Goal: Check status: Check status

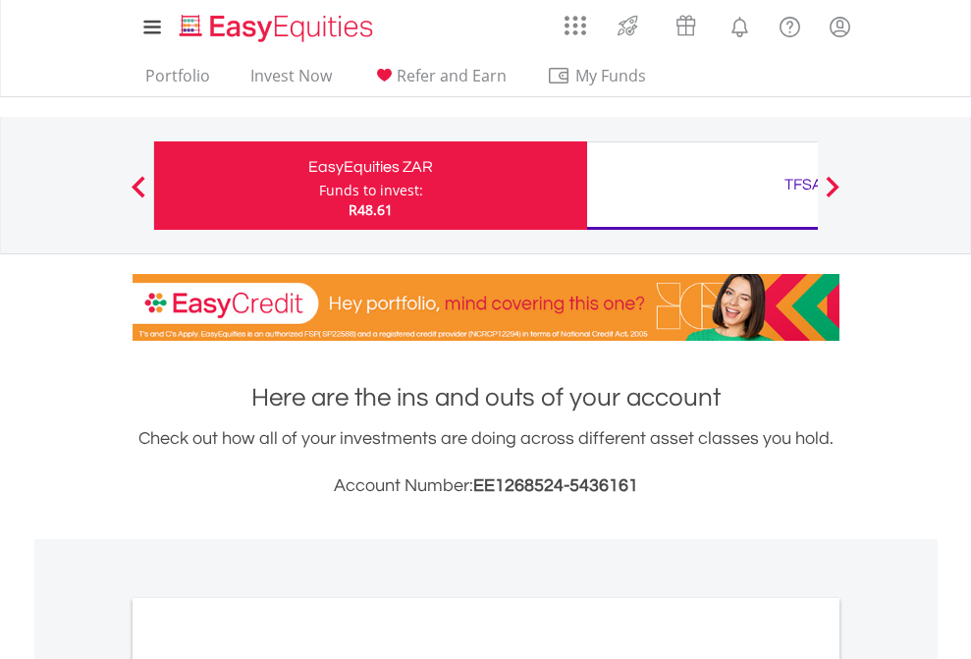
click at [319, 186] on div "Funds to invest:" at bounding box center [371, 191] width 104 height 20
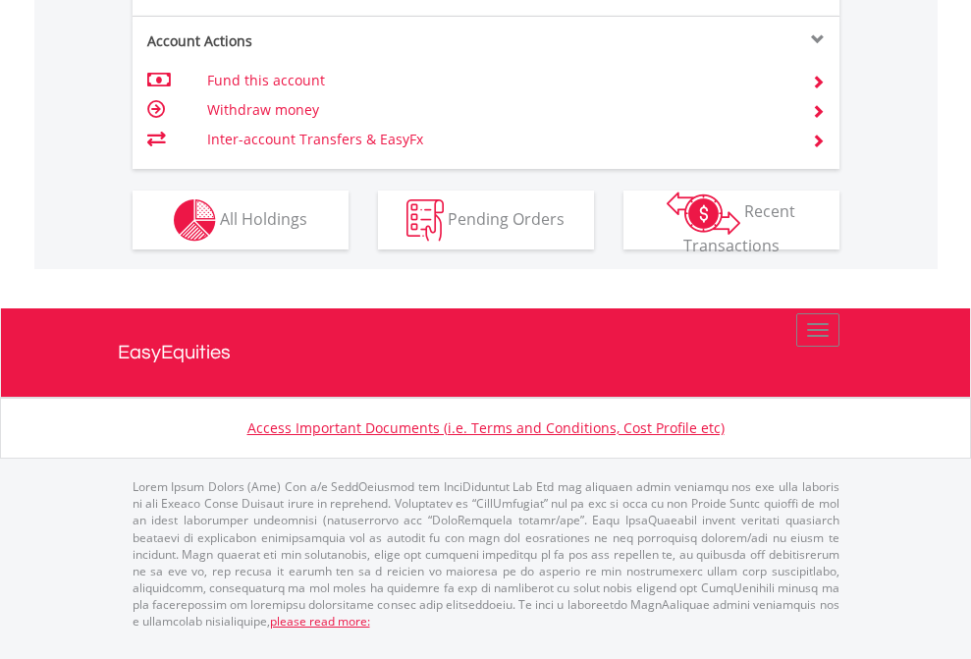
scroll to position [2001, 0]
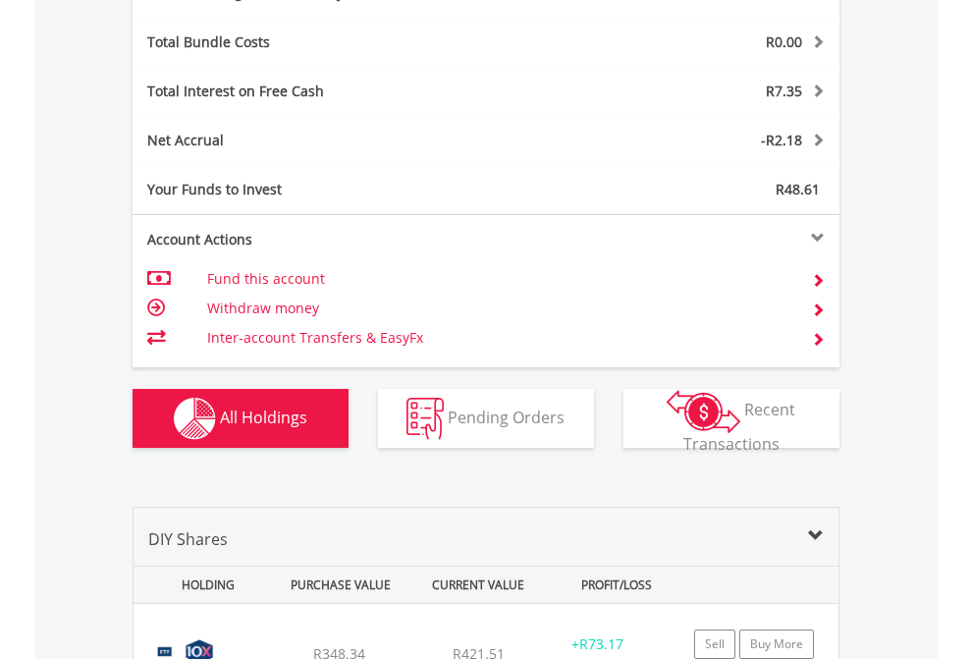
scroll to position [2341, 0]
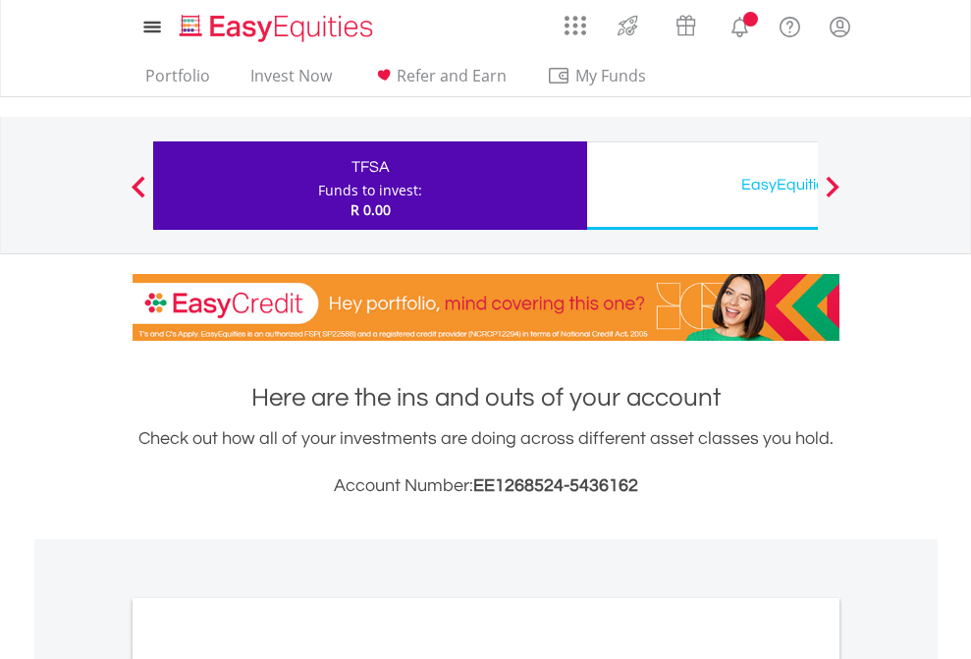
scroll to position [1181, 0]
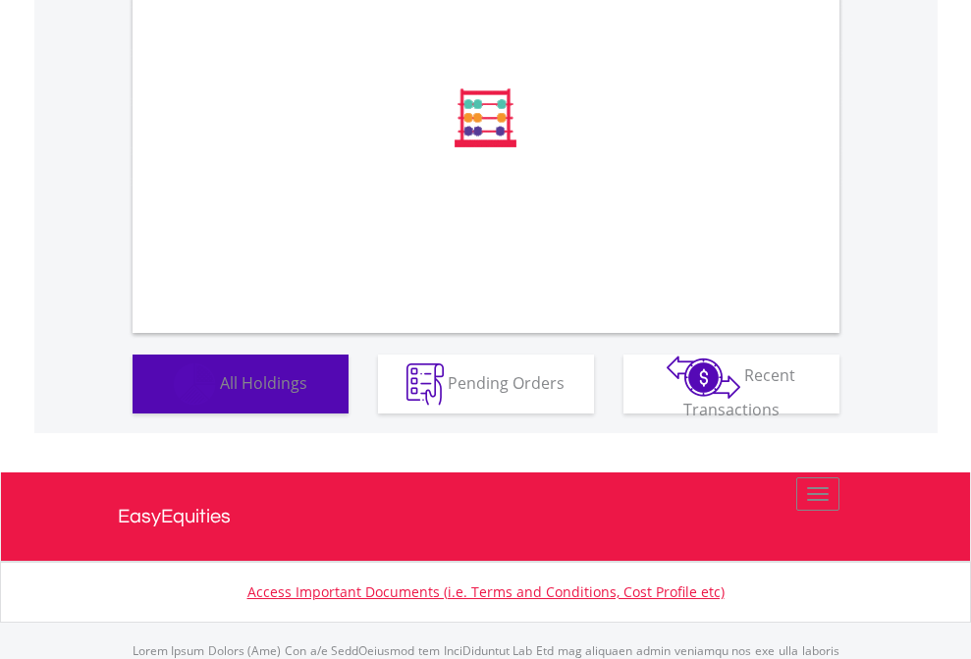
click at [220, 393] on span "All Holdings" at bounding box center [263, 382] width 87 height 22
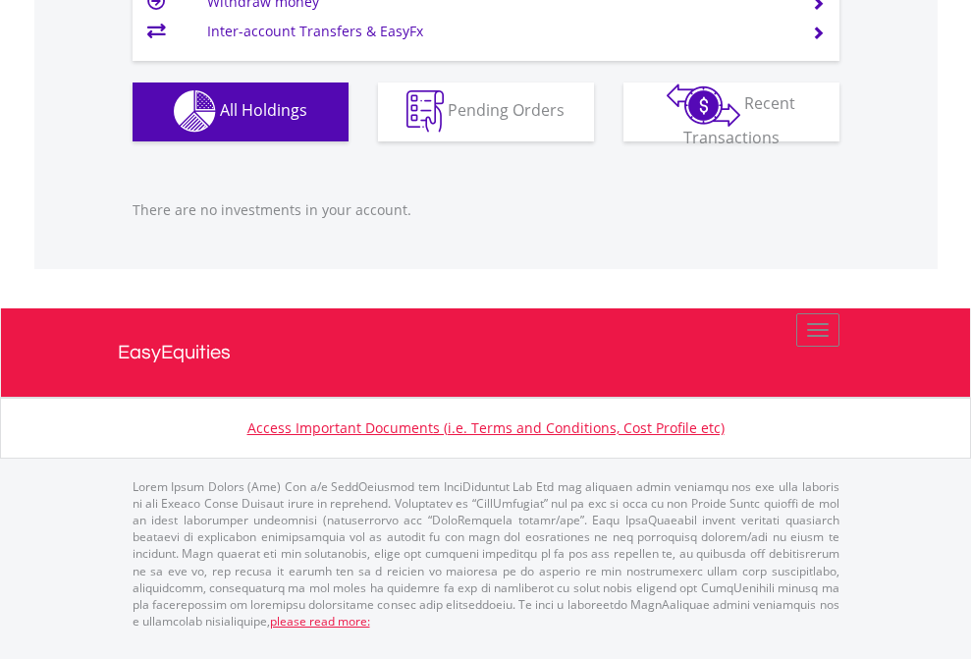
scroll to position [189, 308]
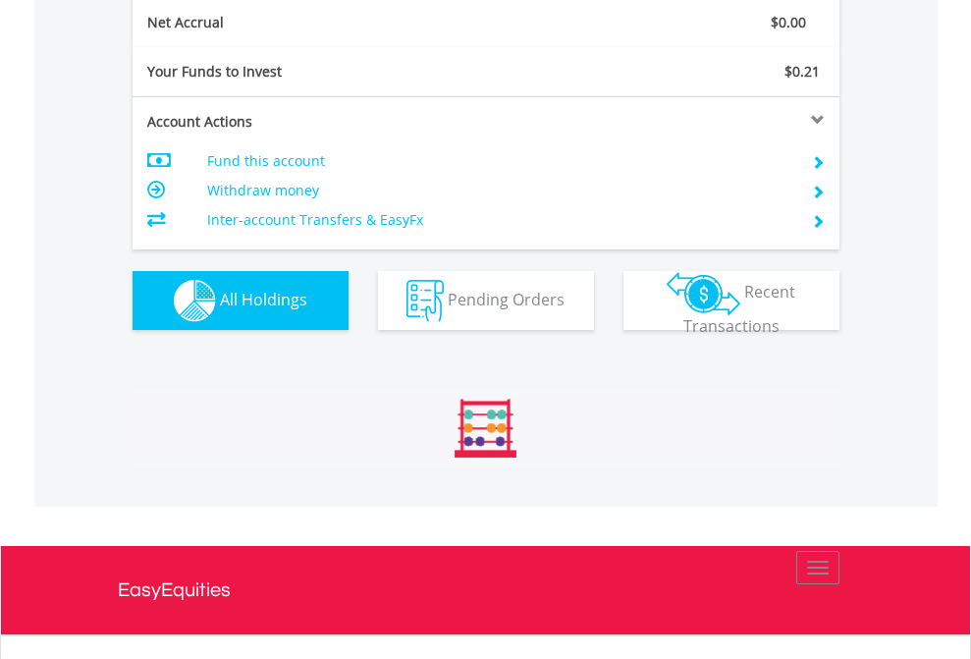
scroll to position [2224, 0]
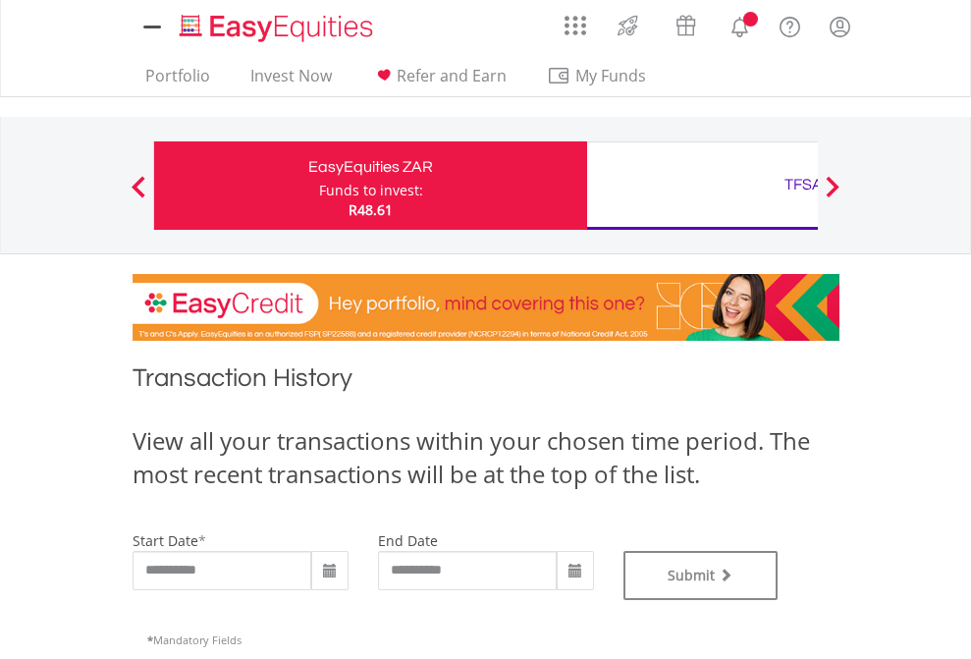
type input "**********"
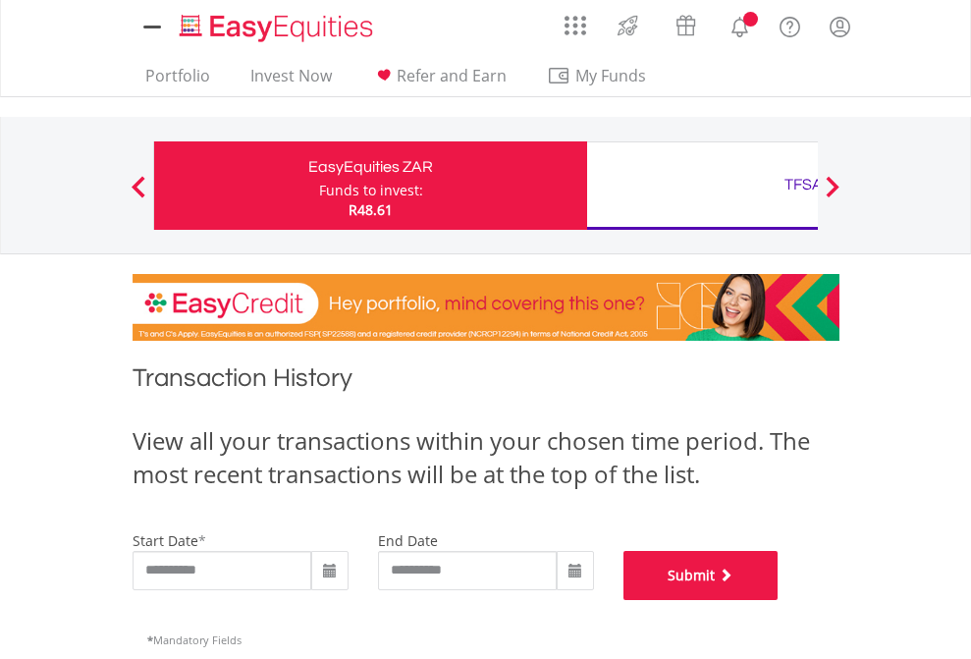
click at [779, 600] on button "Submit" at bounding box center [701, 575] width 155 height 49
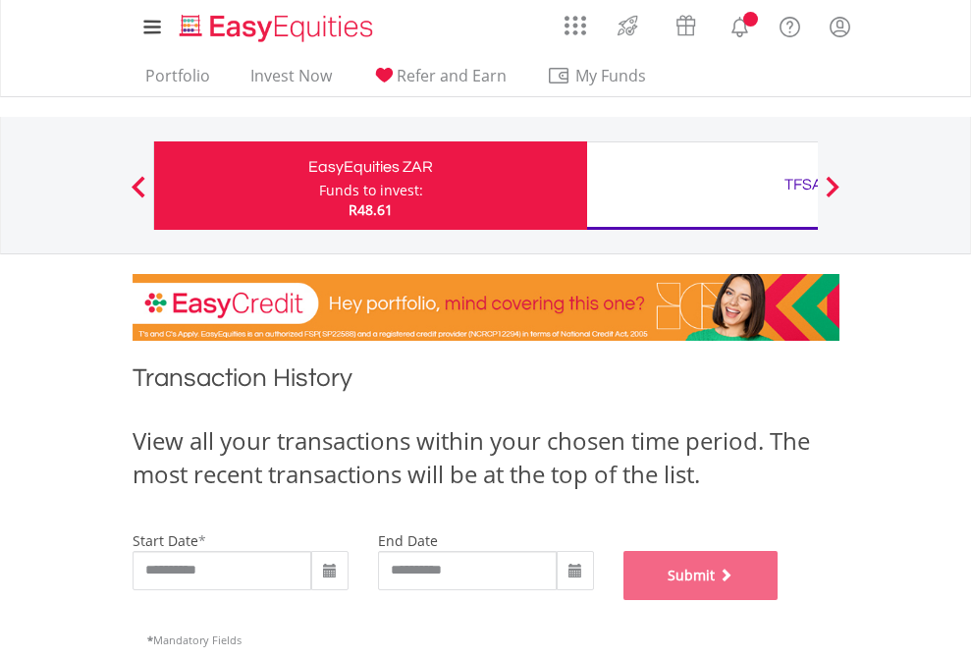
scroll to position [797, 0]
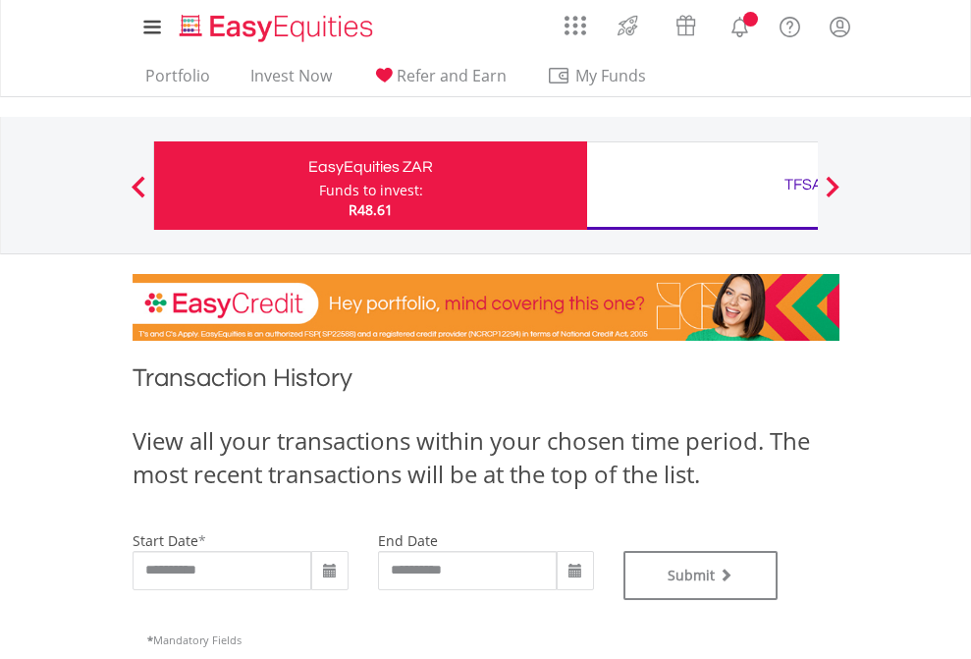
click at [702, 186] on div "TFSA" at bounding box center [804, 185] width 410 height 28
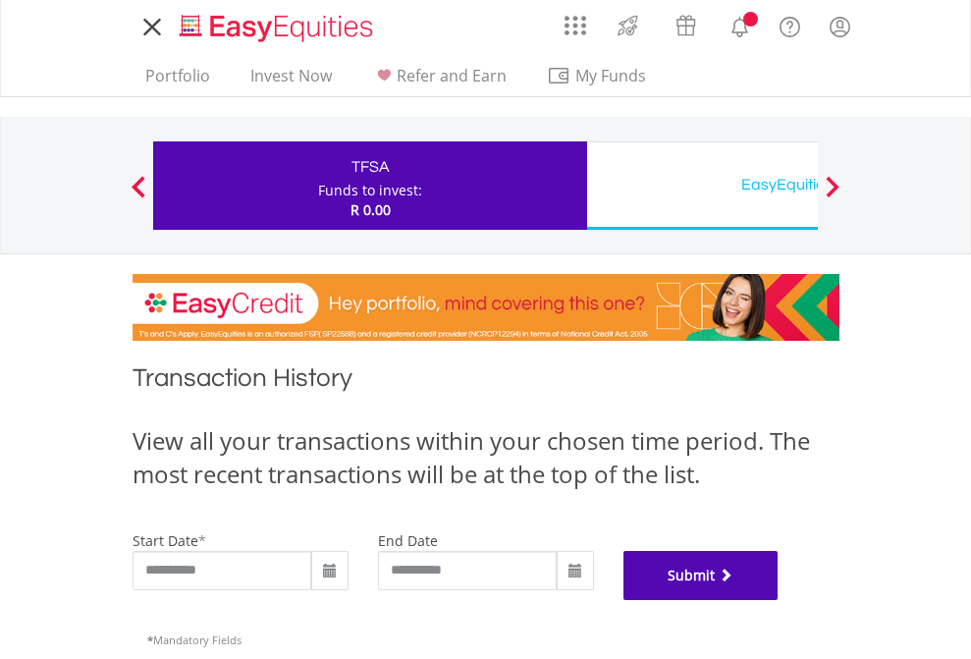
click at [779, 600] on button "Submit" at bounding box center [701, 575] width 155 height 49
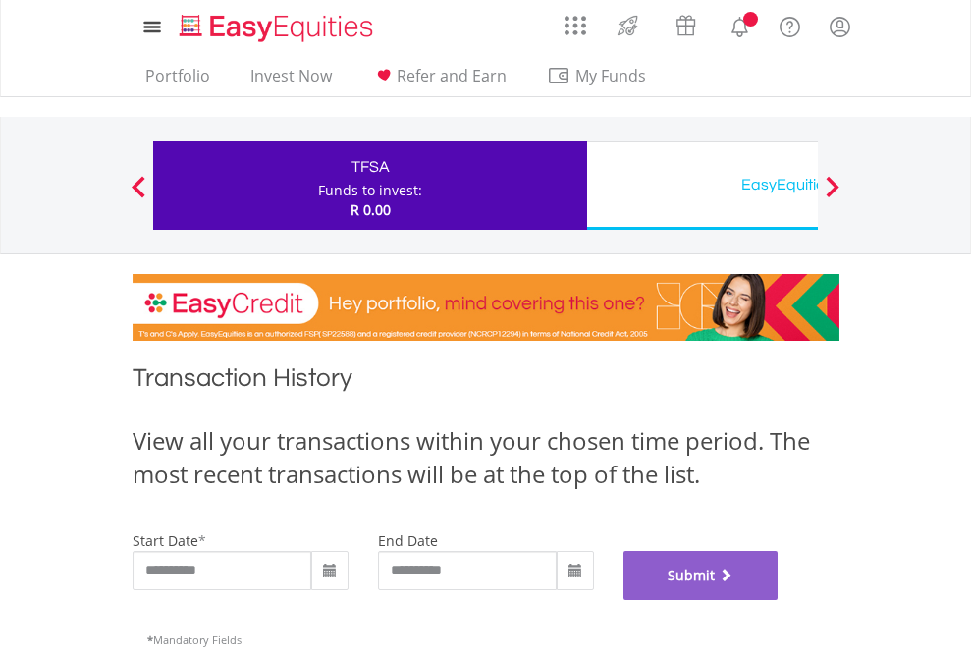
scroll to position [797, 0]
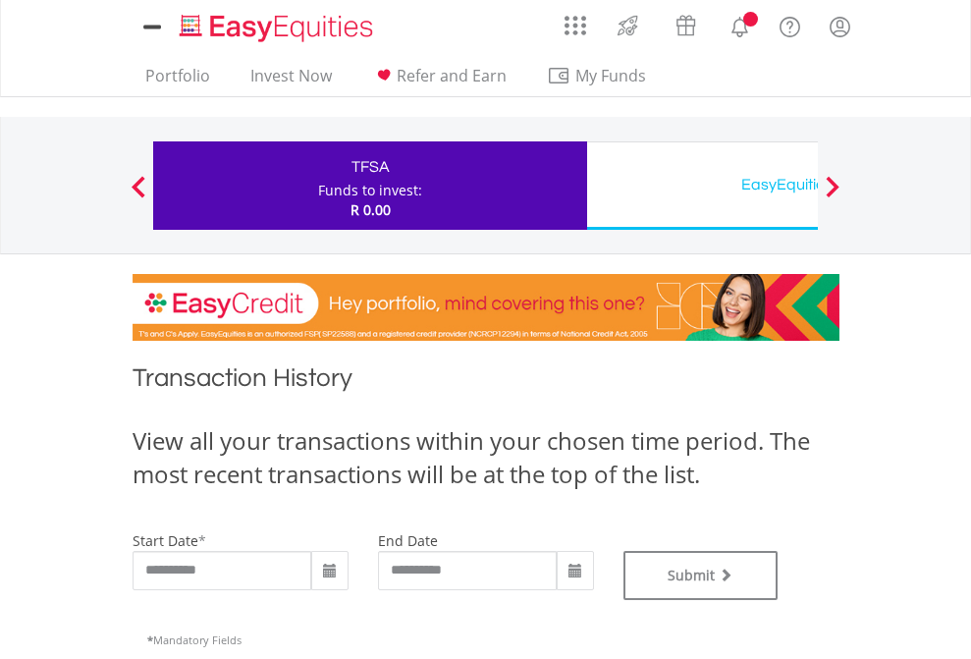
click at [702, 186] on div "EasyEquities USD" at bounding box center [804, 185] width 410 height 28
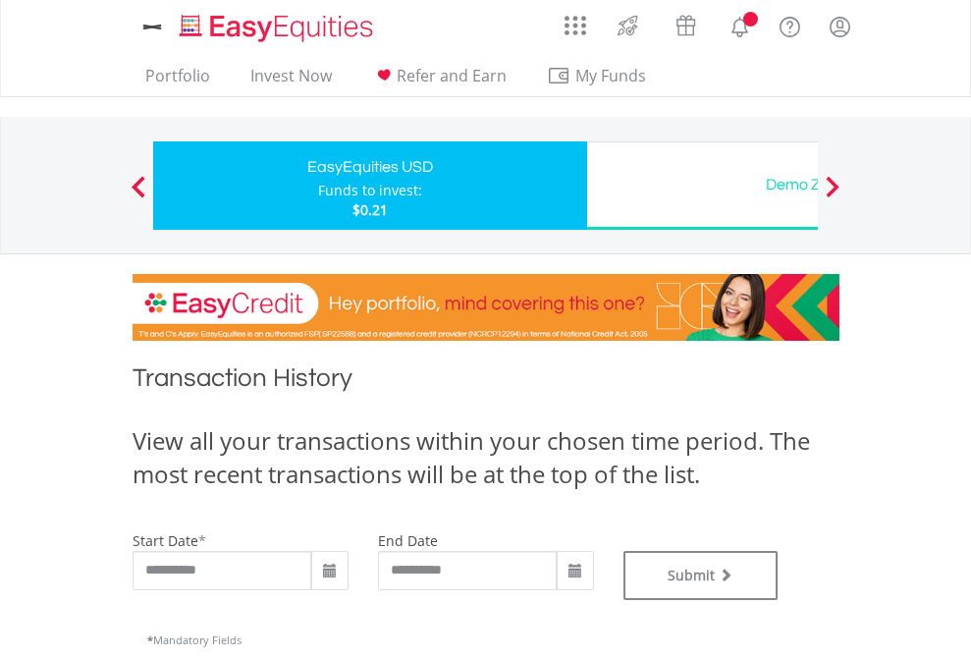
type input "**********"
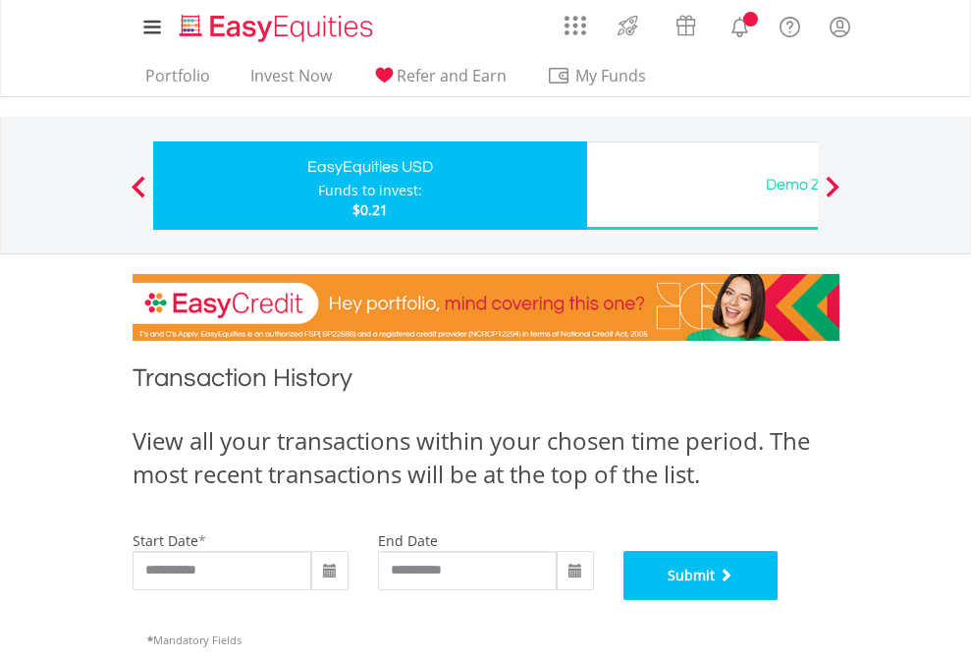
click at [779, 600] on button "Submit" at bounding box center [701, 575] width 155 height 49
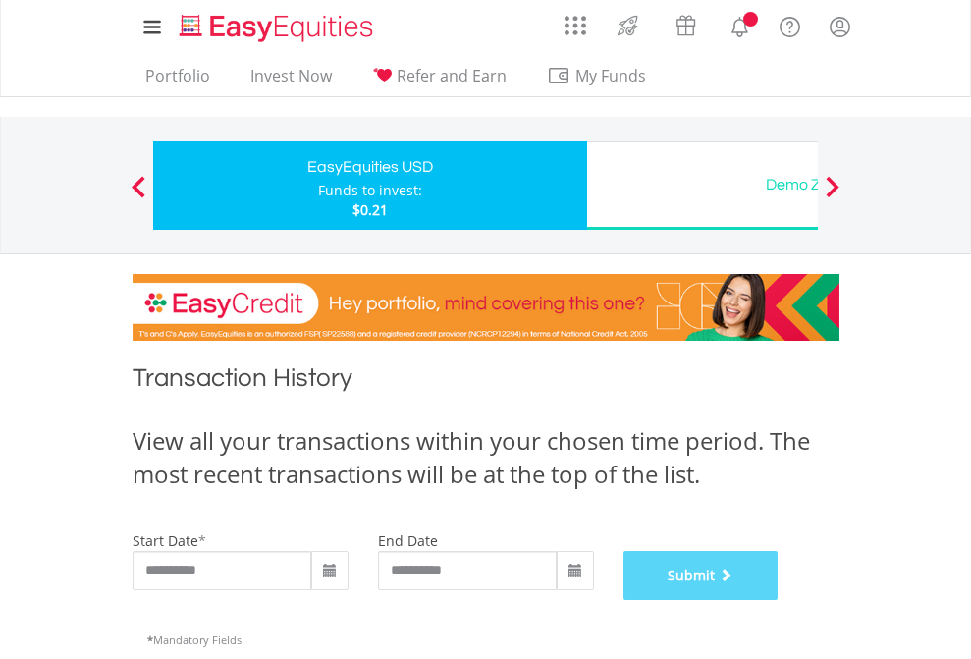
scroll to position [797, 0]
